Goal: Information Seeking & Learning: Learn about a topic

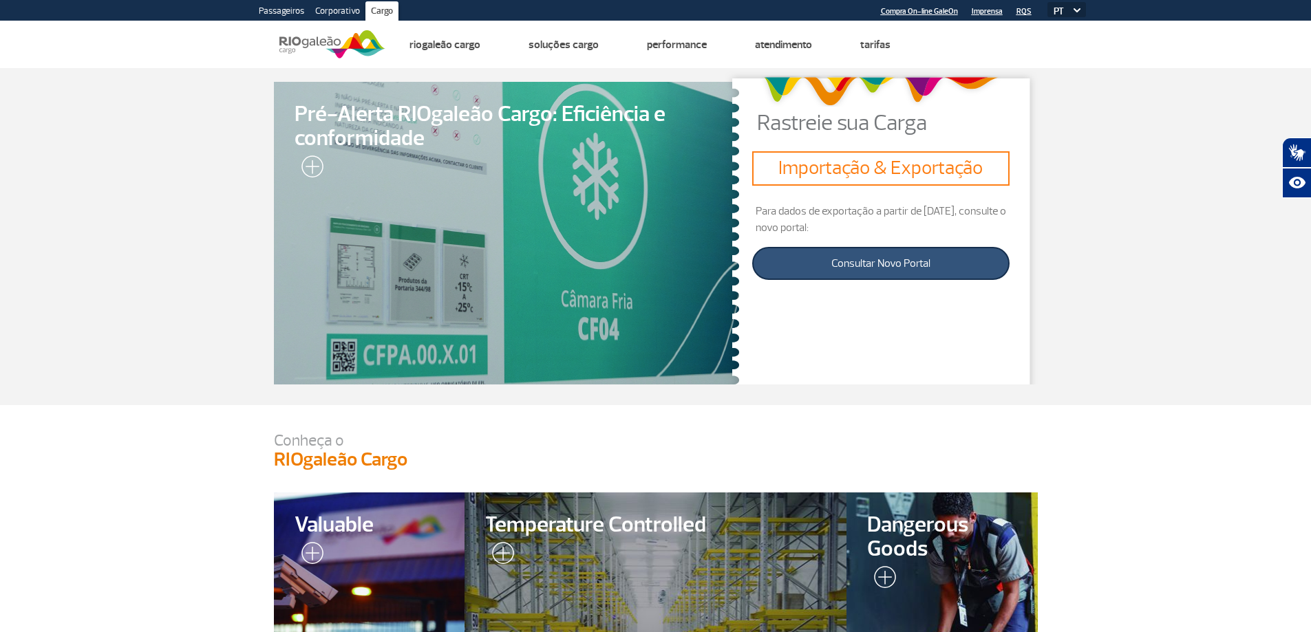
click at [853, 259] on link "Consultar Novo Portal" at bounding box center [880, 263] width 257 height 33
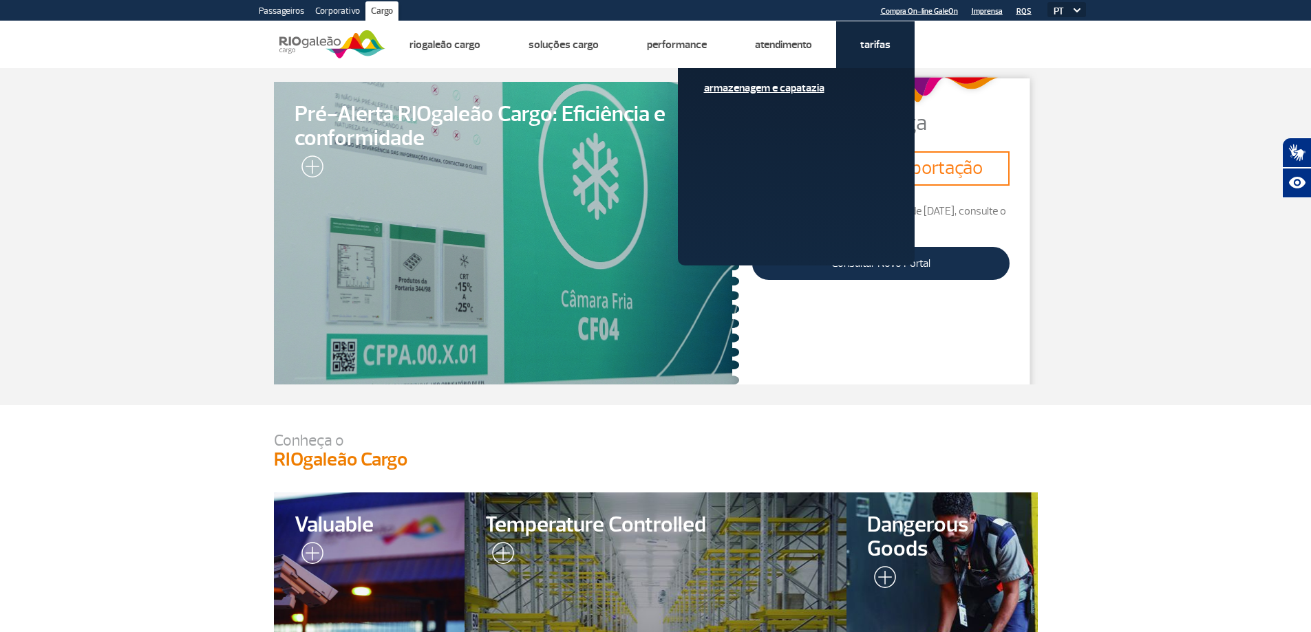
click at [796, 86] on link "Armazenagem e Capatazia" at bounding box center [796, 88] width 184 height 15
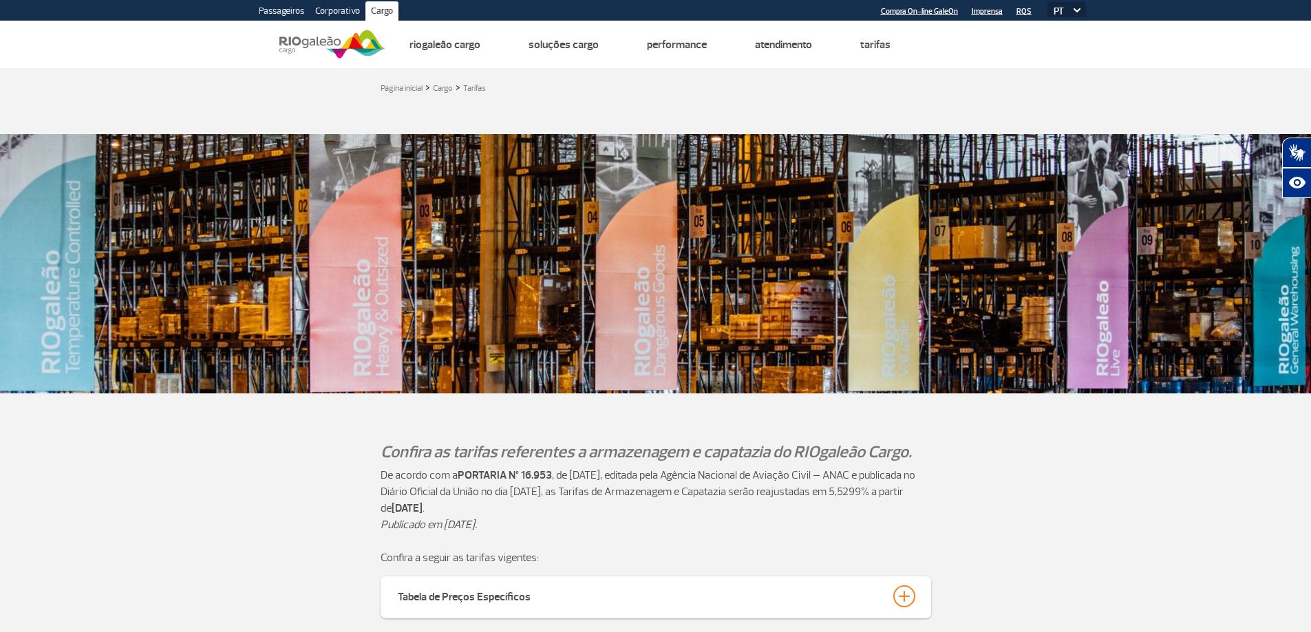
scroll to position [344, 0]
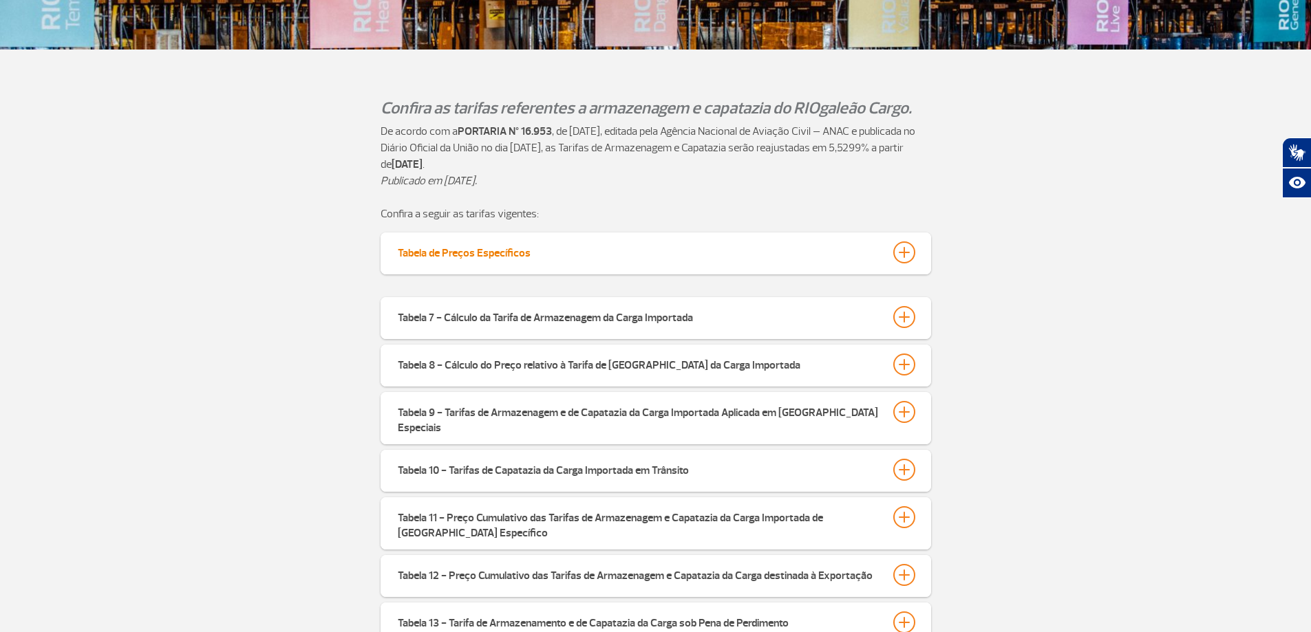
click at [905, 251] on div at bounding box center [904, 253] width 22 height 22
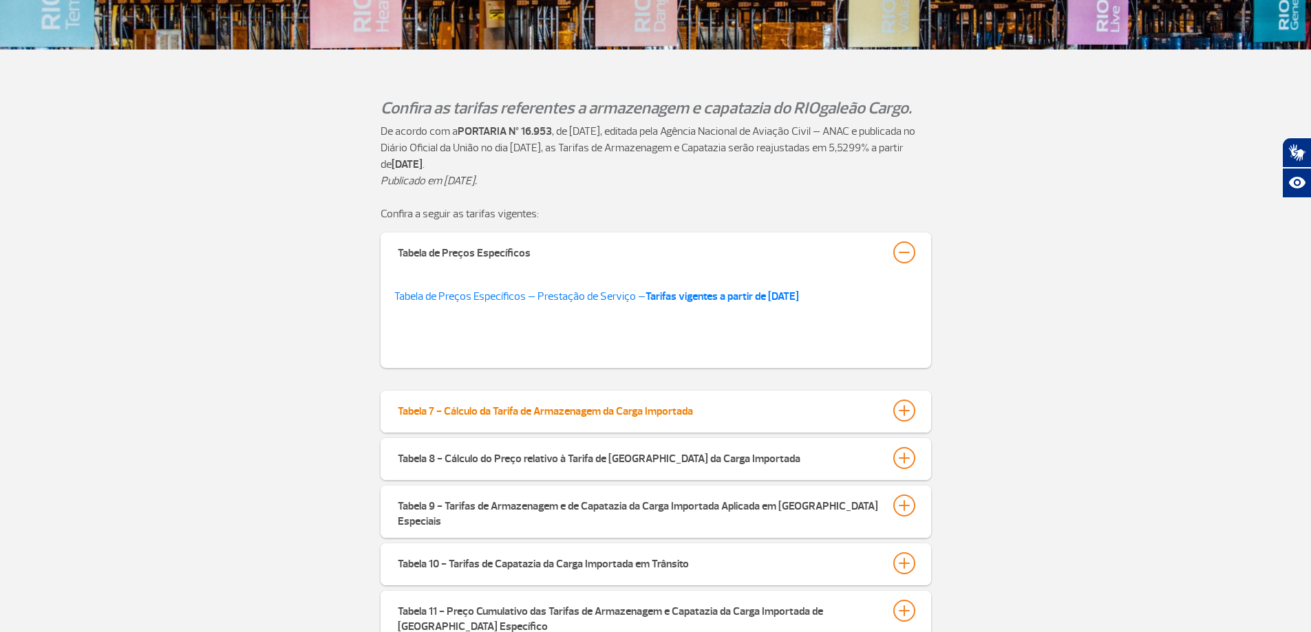
click at [901, 413] on div at bounding box center [904, 411] width 22 height 22
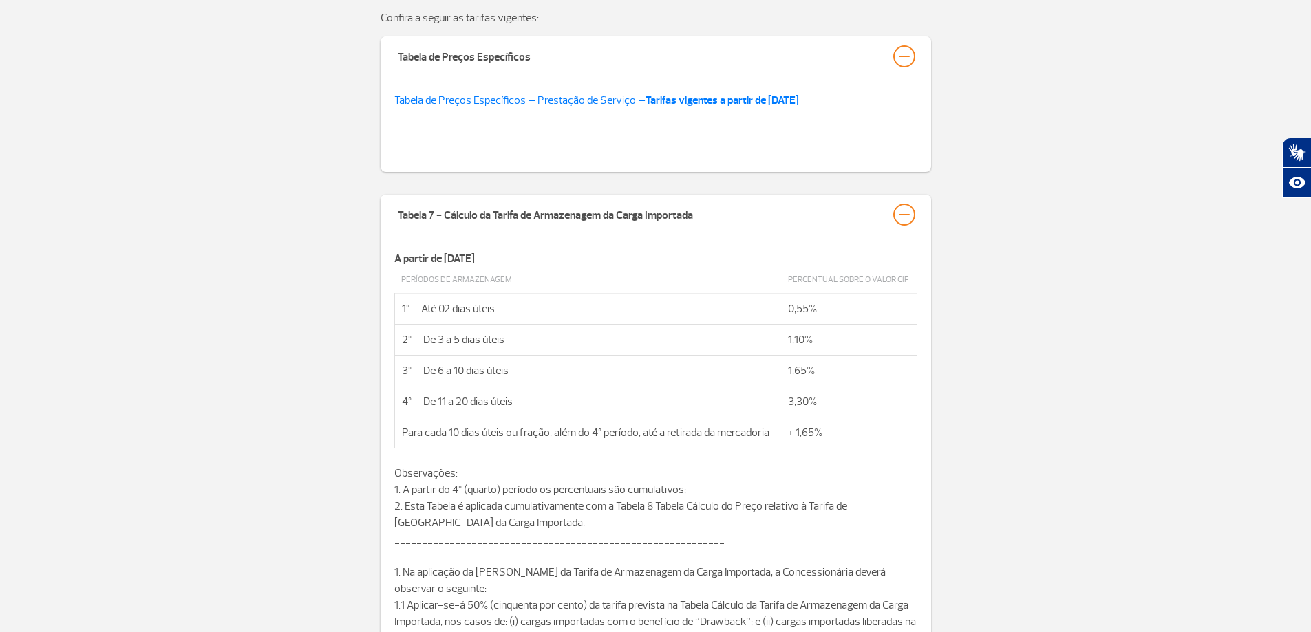
scroll to position [688, 0]
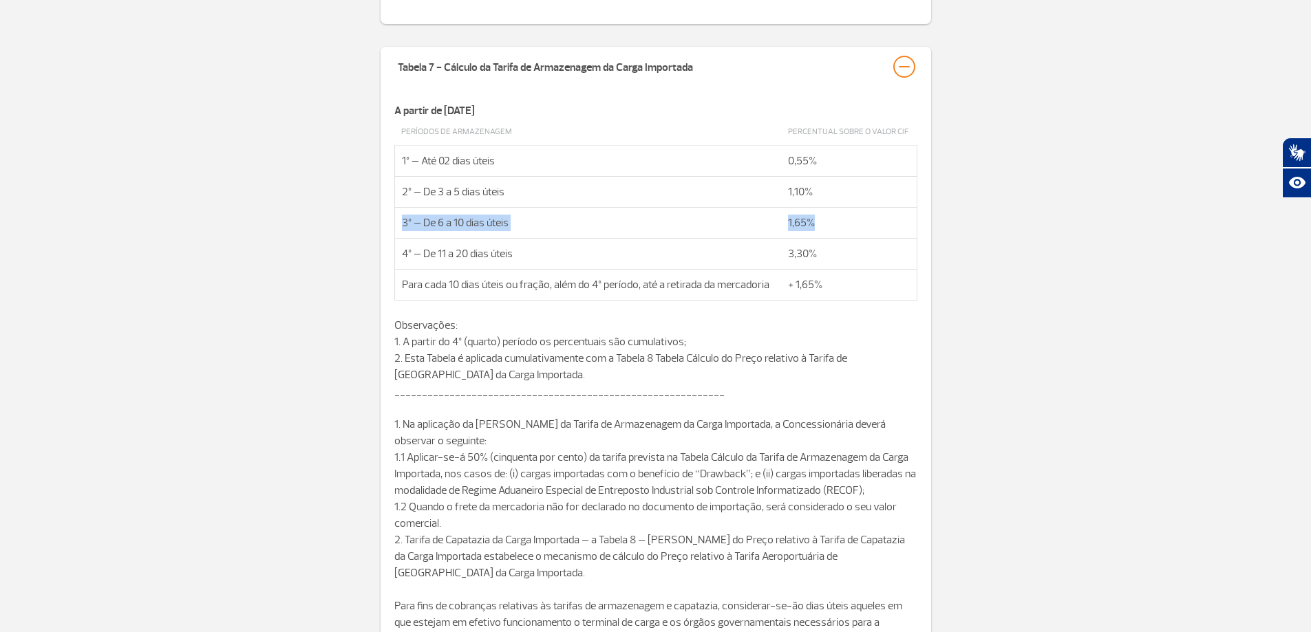
drag, startPoint x: 402, startPoint y: 224, endPoint x: 828, endPoint y: 225, distance: 426.6
click at [828, 225] on tr "3º – De 6 a 10 dias úteis 1,65%" at bounding box center [655, 223] width 522 height 31
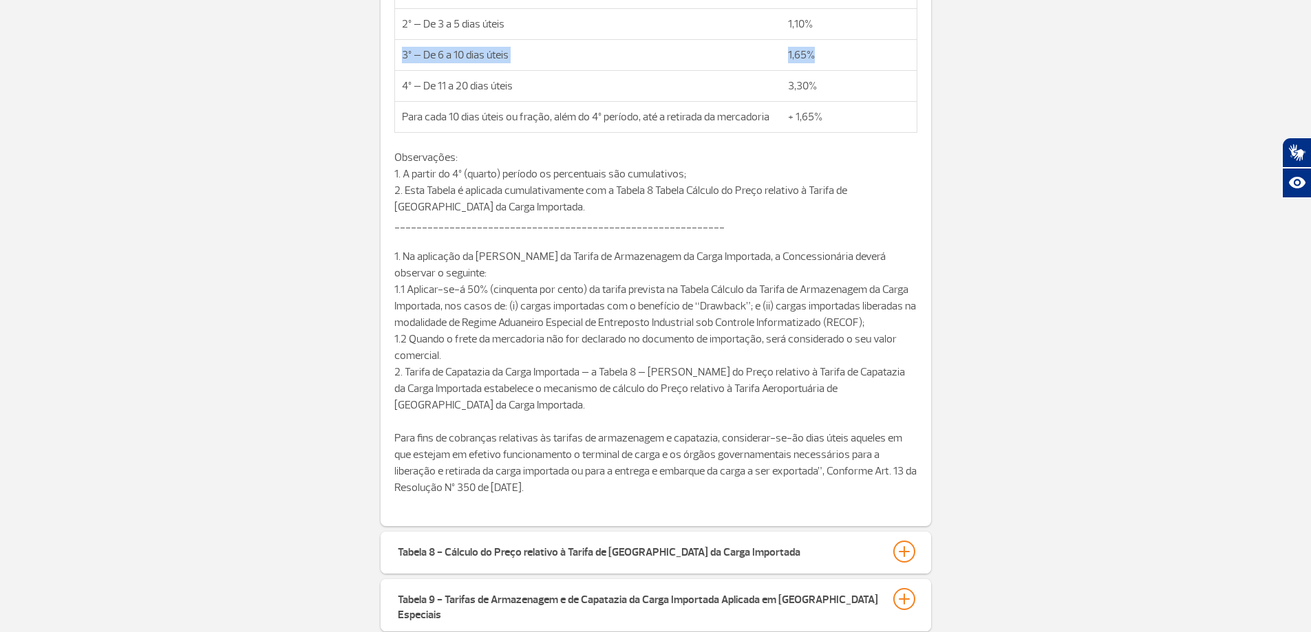
scroll to position [895, 0]
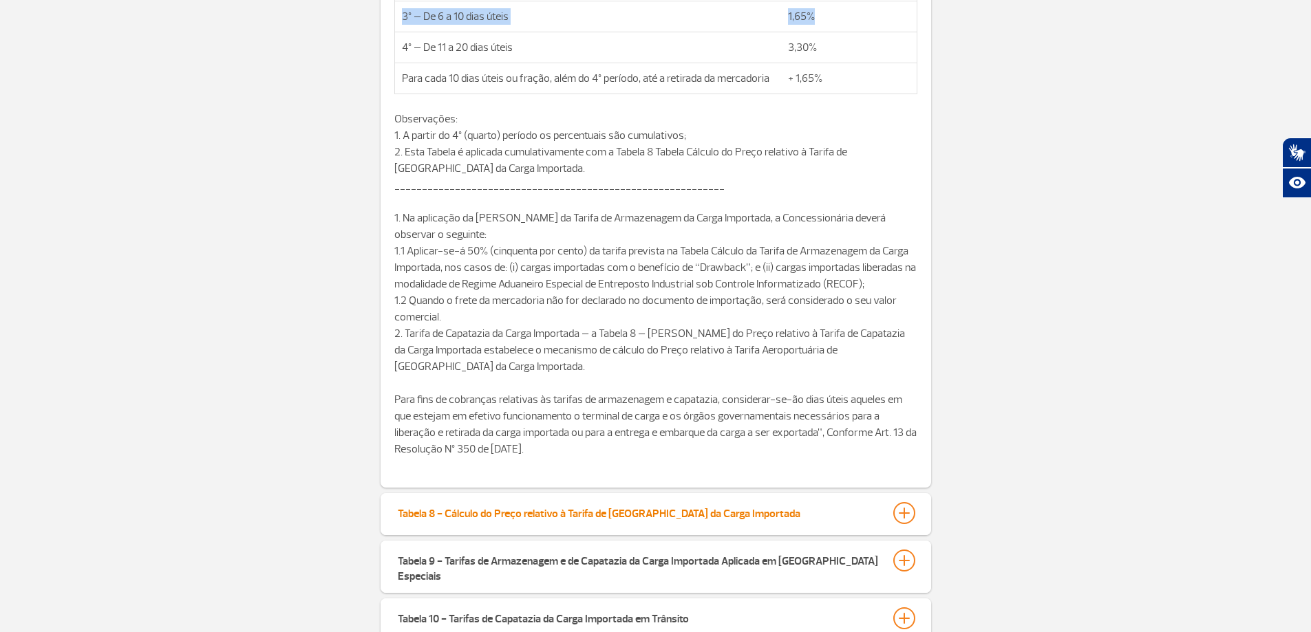
click at [910, 509] on div at bounding box center [904, 513] width 22 height 22
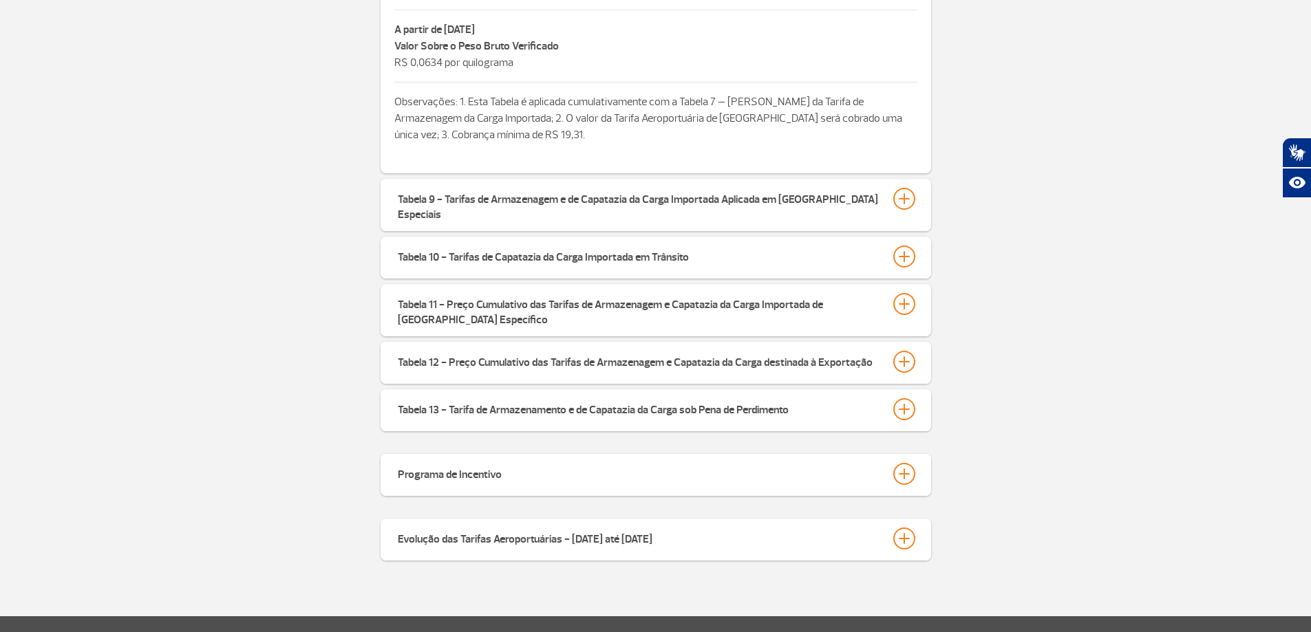
scroll to position [1514, 0]
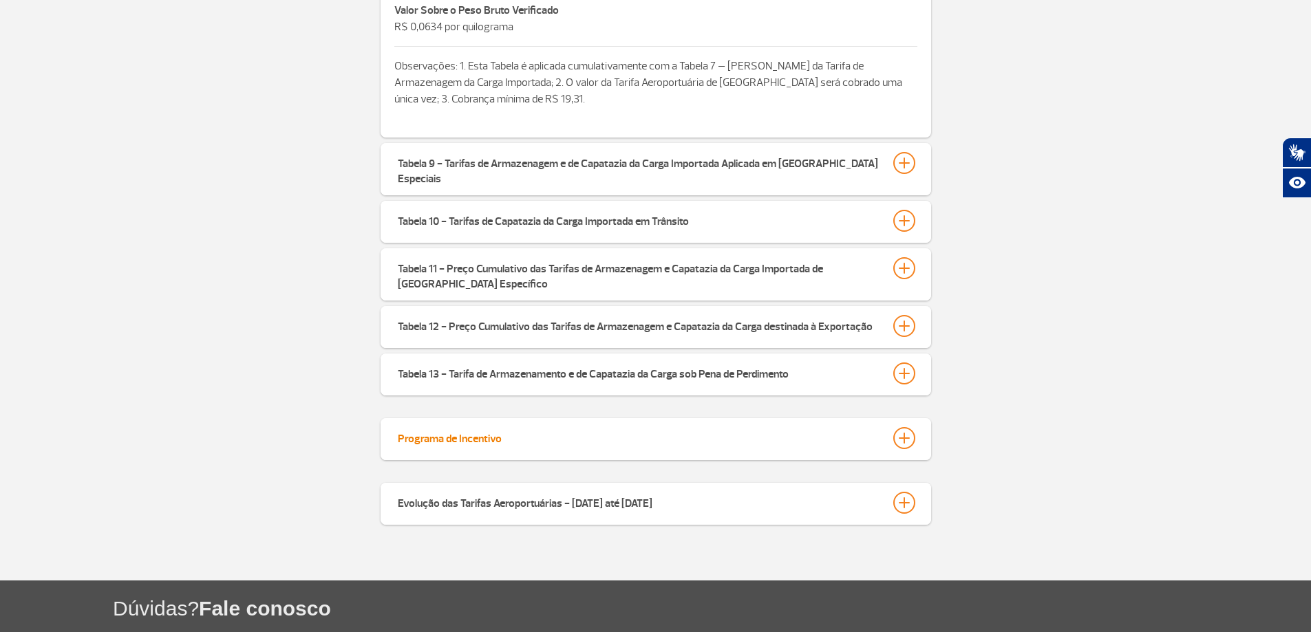
click at [904, 427] on div at bounding box center [904, 438] width 22 height 22
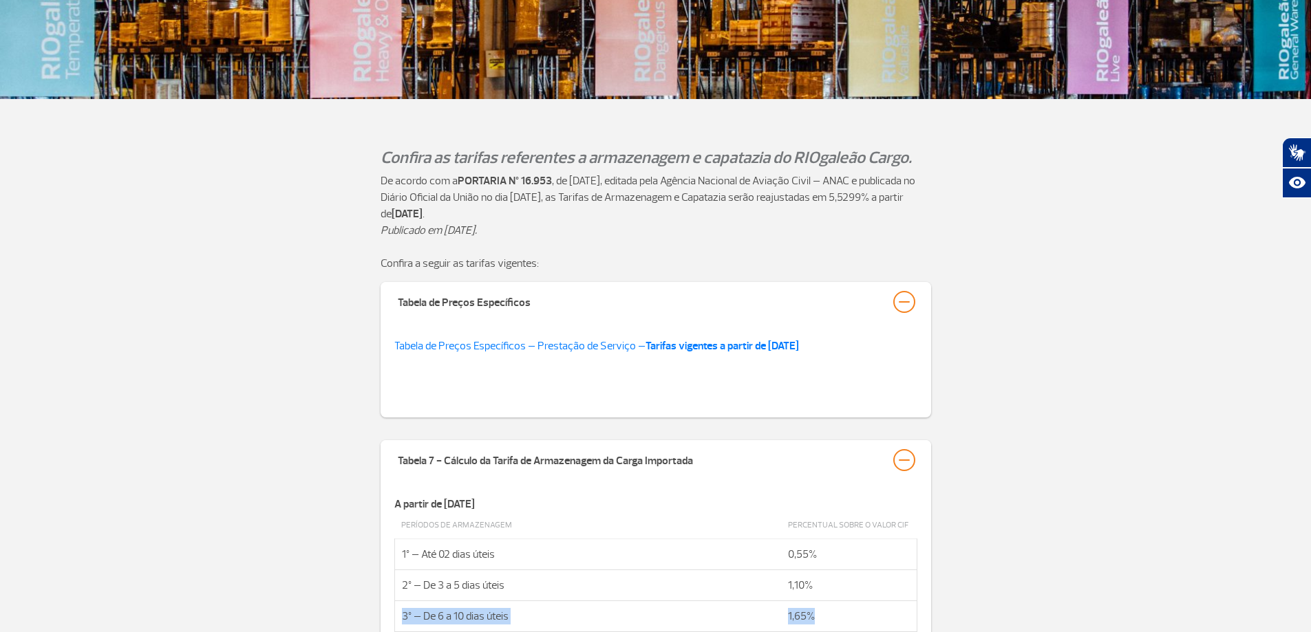
scroll to position [275, 0]
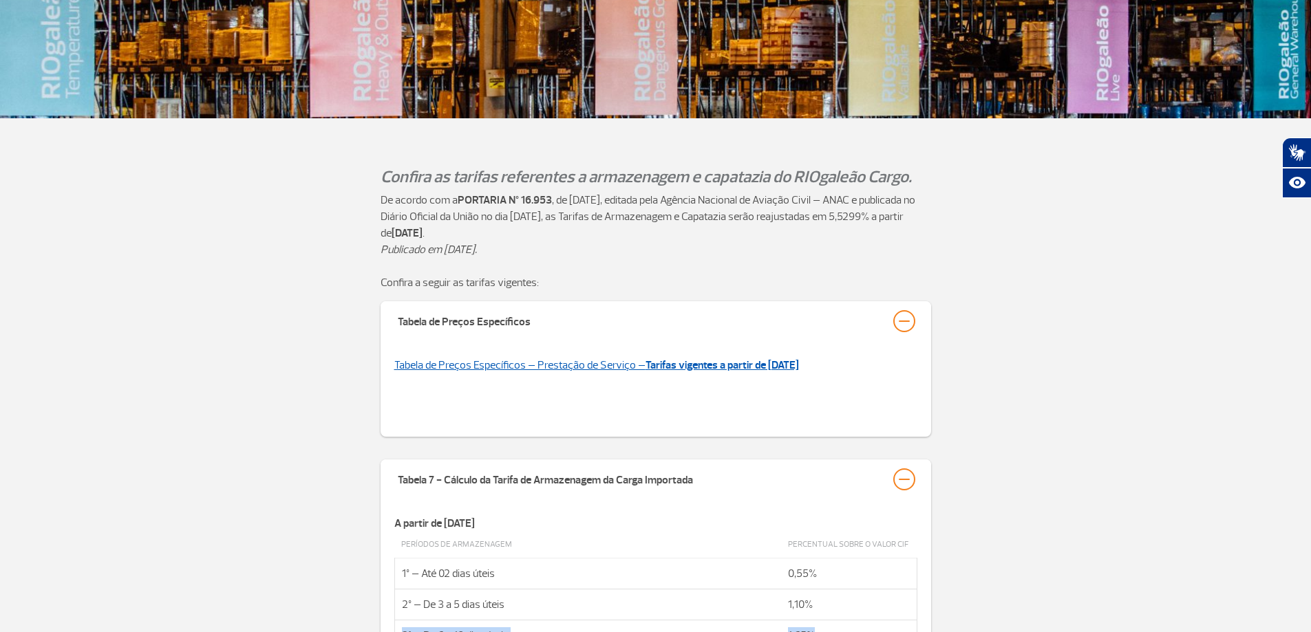
click at [767, 365] on strong "Tarifas vigentes a partir de [DATE]" at bounding box center [721, 366] width 153 height 14
